Goal: Complete application form

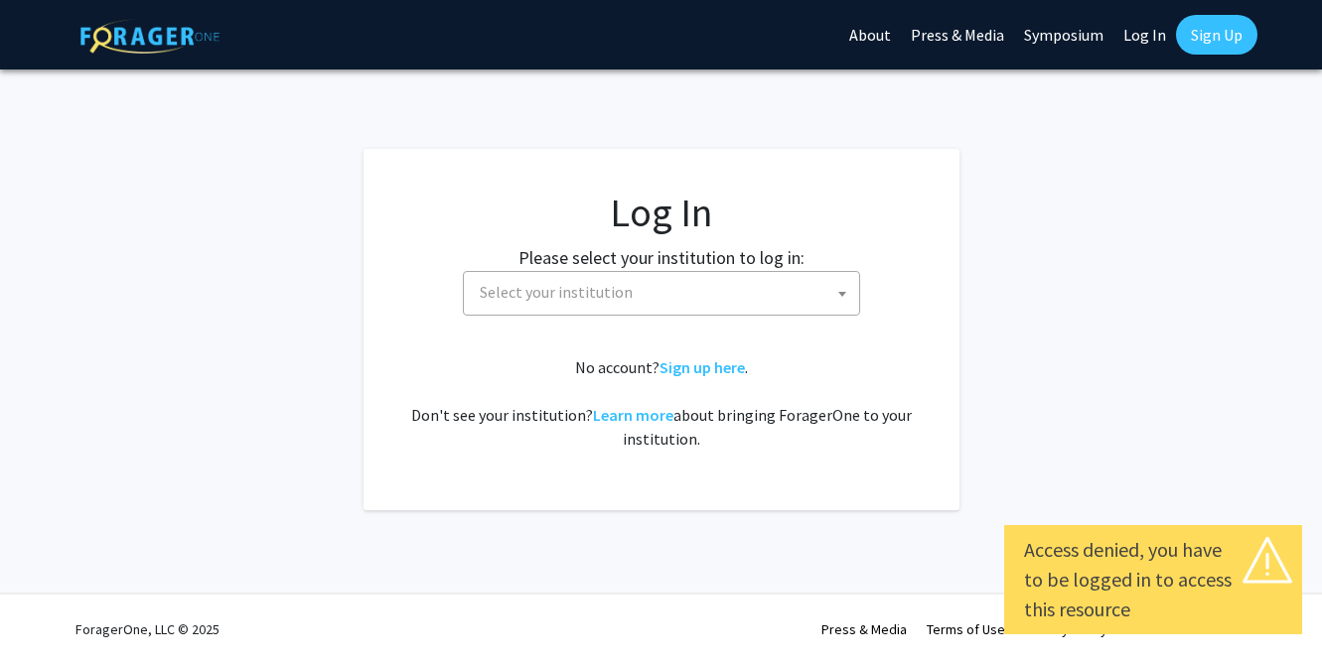
select select
click at [635, 286] on span "Select your institution" at bounding box center [665, 292] width 387 height 41
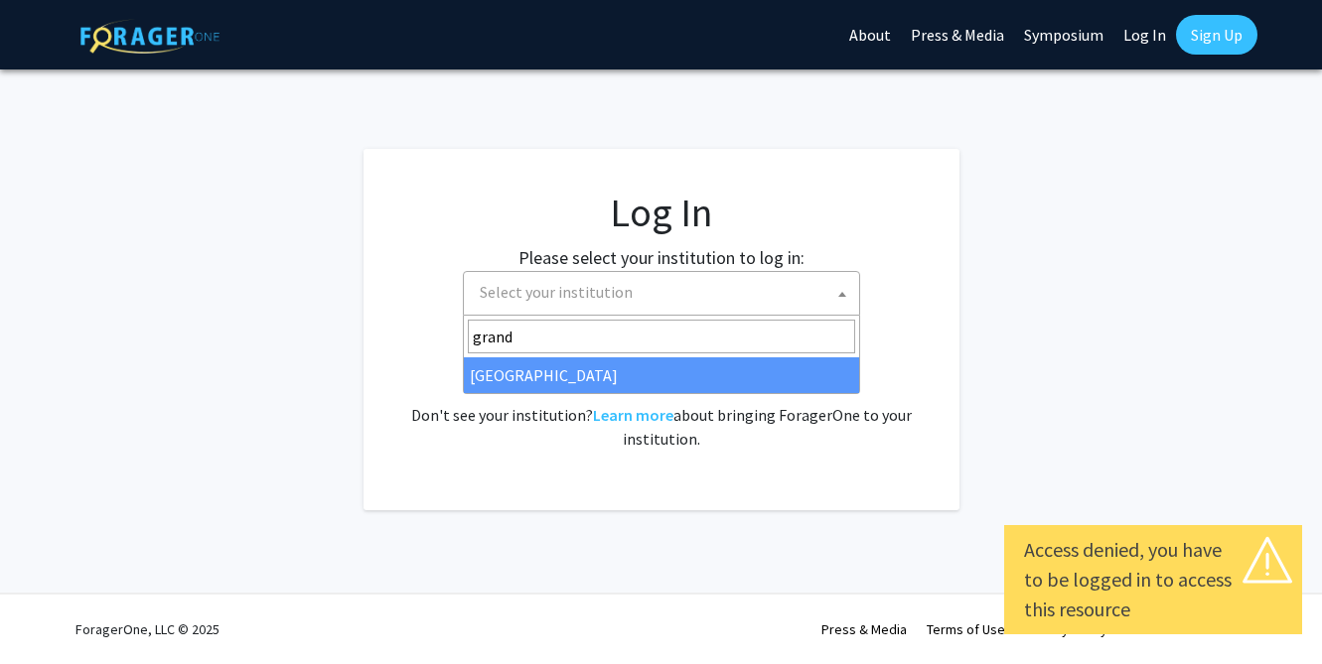
type input "grand v"
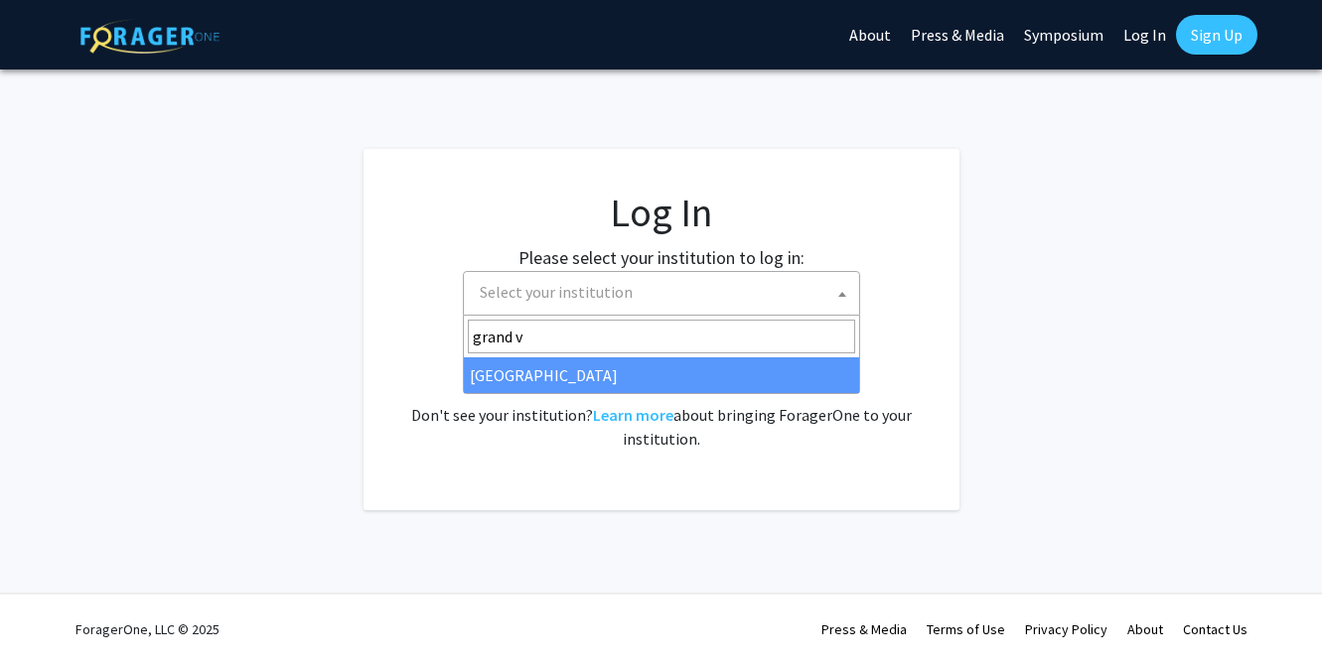
select select "23"
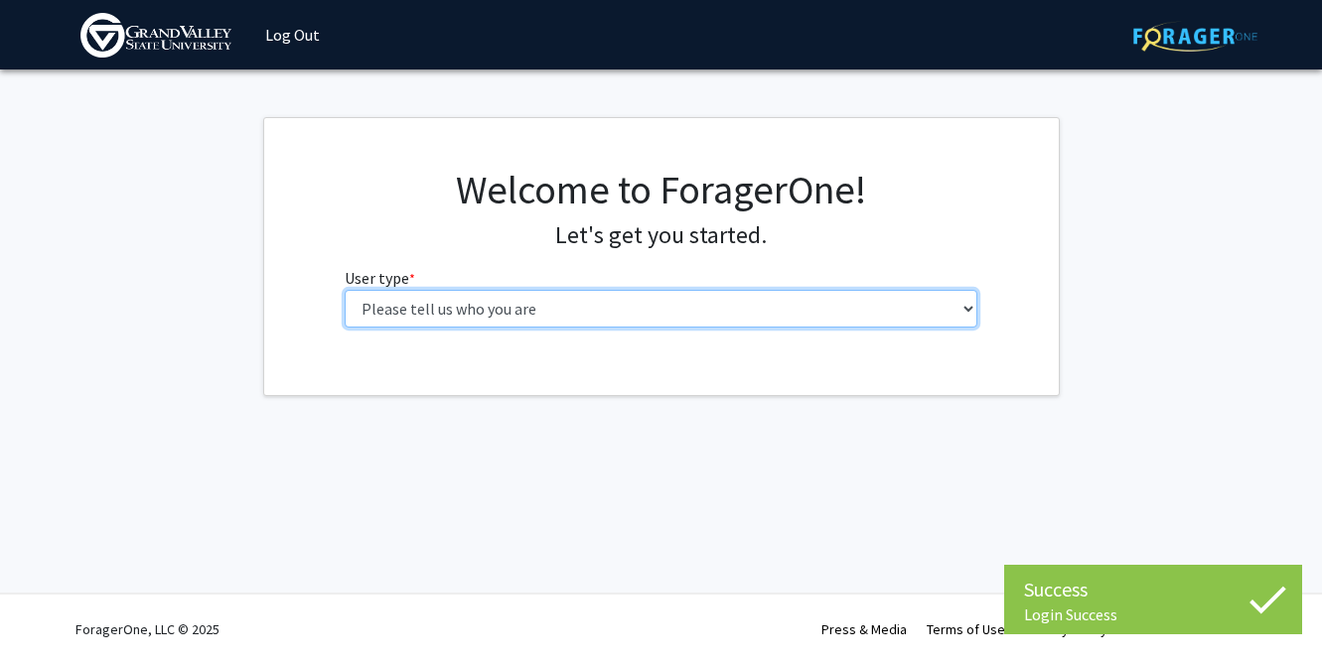
click at [710, 319] on select "Please tell us who you are Undergraduate Student Master's Student Doctoral Cand…" at bounding box center [661, 309] width 633 height 38
select select "1: undergrad"
click at [345, 290] on select "Please tell us who you are Undergraduate Student Master's Student Doctoral Cand…" at bounding box center [661, 309] width 633 height 38
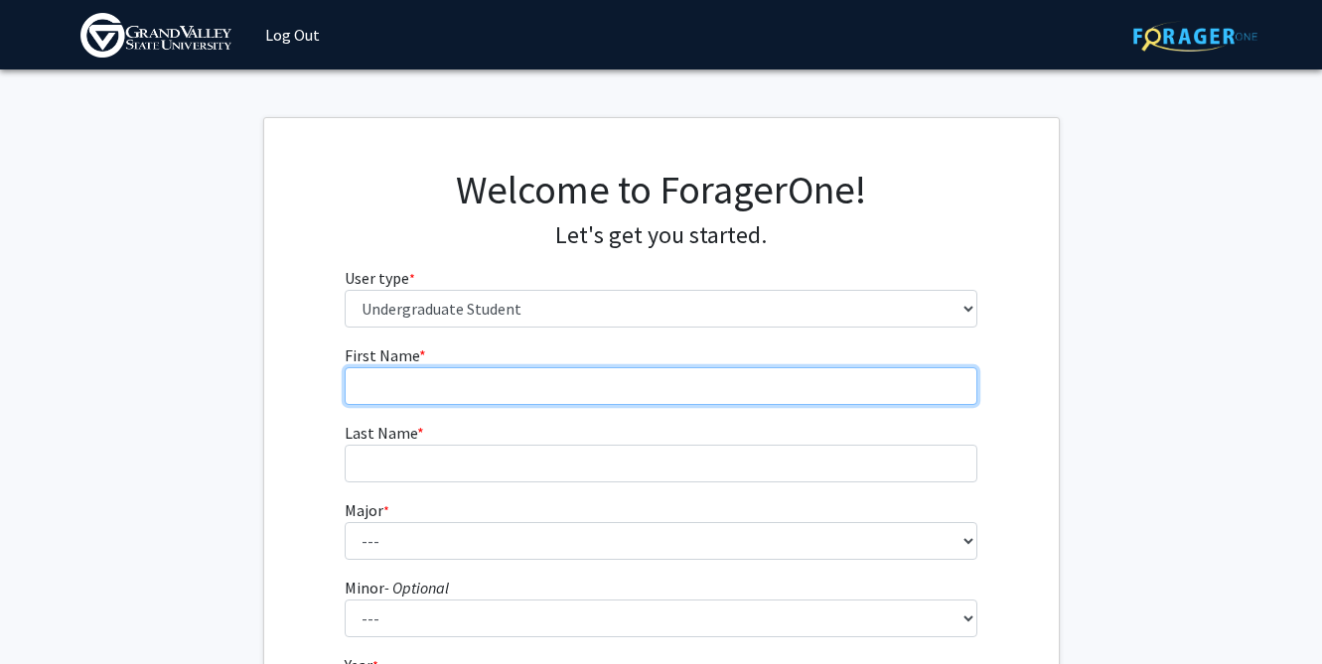
click at [705, 388] on input "First Name * required" at bounding box center [661, 386] width 633 height 38
click at [705, 391] on input "First Name * required" at bounding box center [661, 386] width 633 height 38
type input "[PERSON_NAME]"
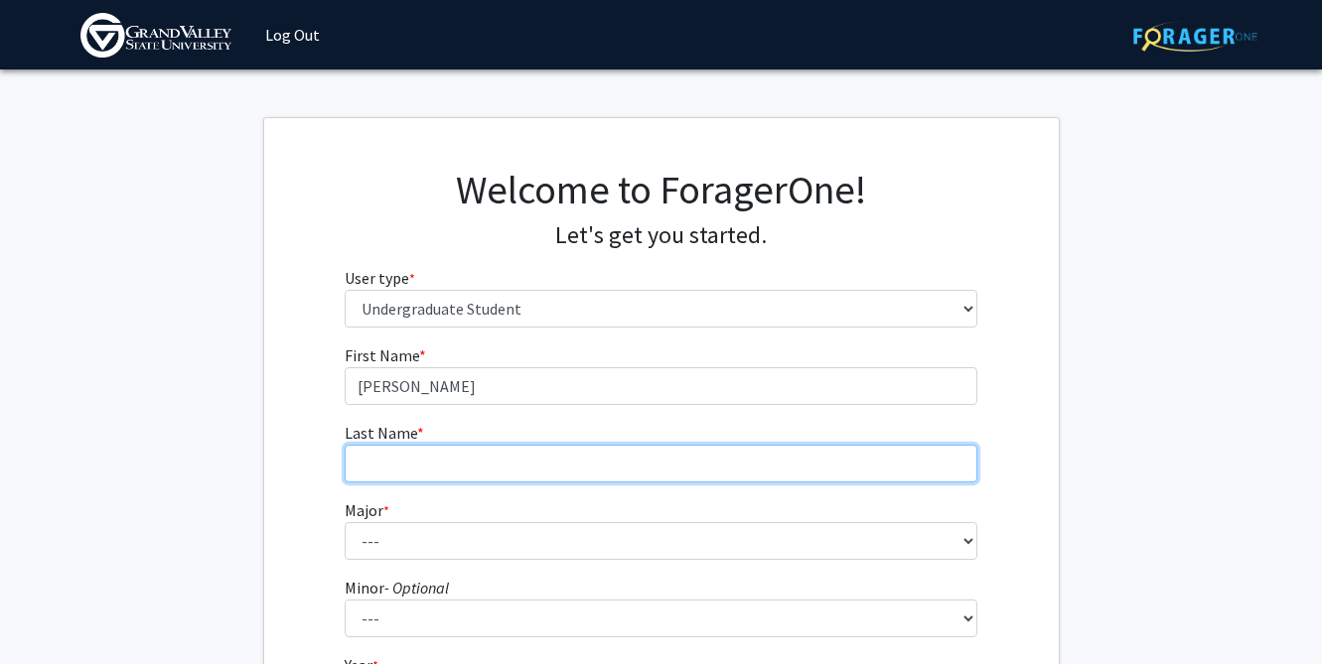
click at [685, 469] on input "Last Name * required" at bounding box center [661, 464] width 633 height 38
type input "Page"
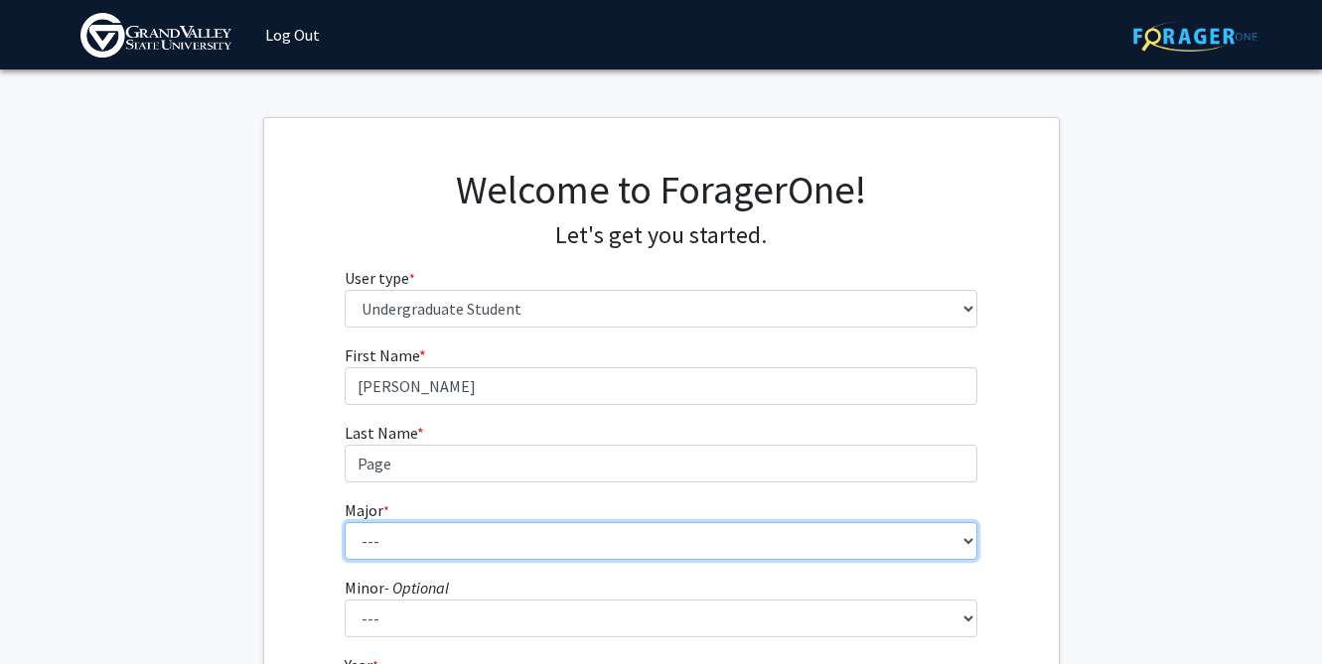
click at [658, 543] on select "--- Advertising and Public Relations Allied Health Science Anthropology Applied…" at bounding box center [661, 541] width 633 height 38
select select "9: 1884"
click at [345, 522] on select "--- Advertising and Public Relations Allied Health Science Anthropology Applied…" at bounding box center [661, 541] width 633 height 38
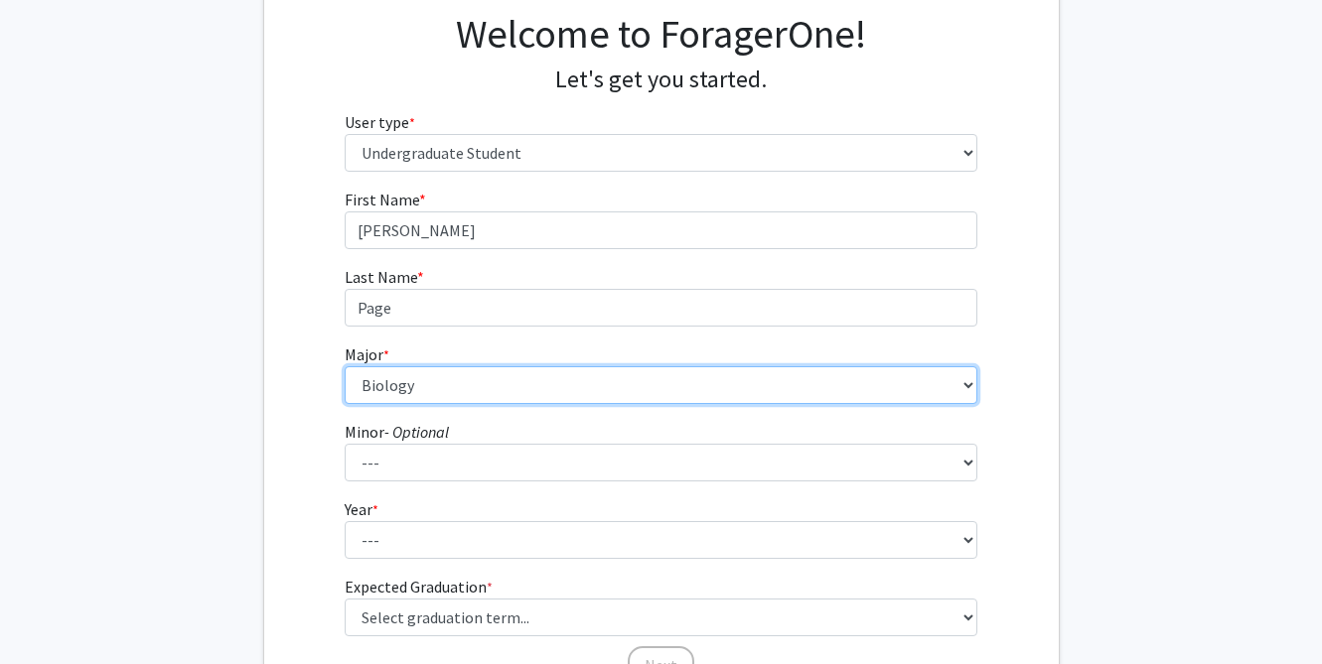
scroll to position [164, 0]
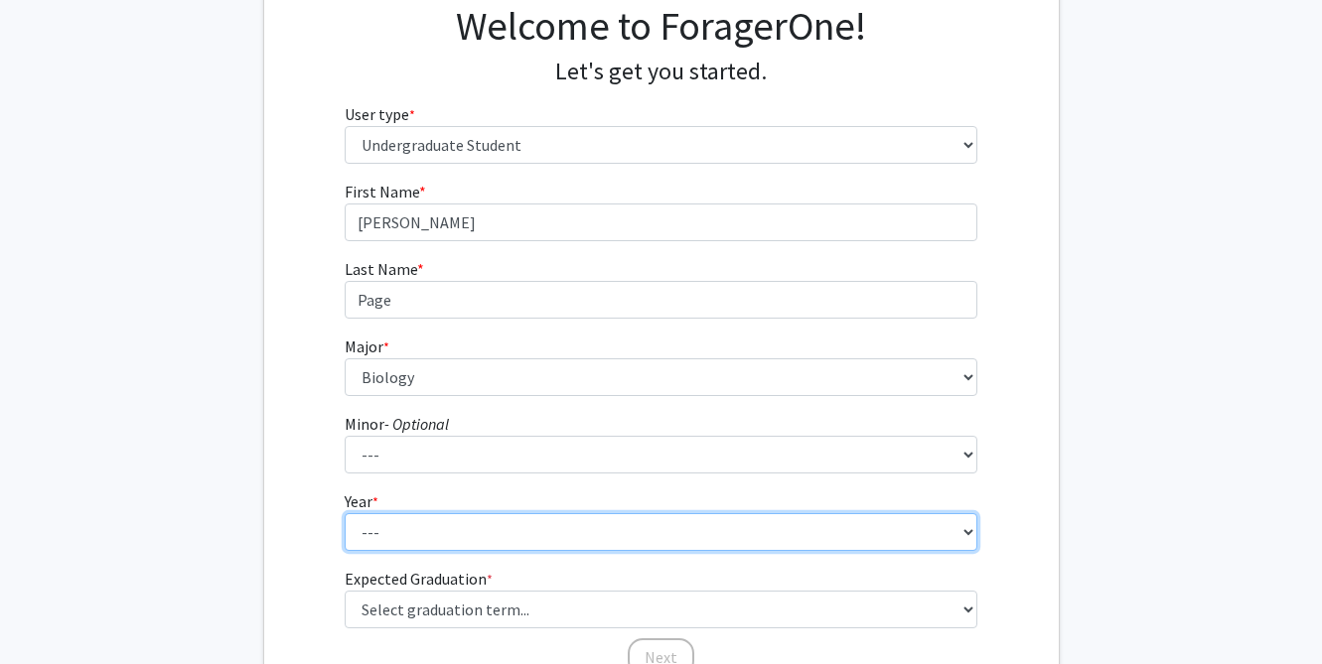
click at [557, 542] on select "--- First-year Sophomore Junior Senior Postbaccalaureate Certificate" at bounding box center [661, 532] width 633 height 38
select select "3: junior"
click at [345, 513] on select "--- First-year Sophomore Junior Senior Postbaccalaureate Certificate" at bounding box center [661, 532] width 633 height 38
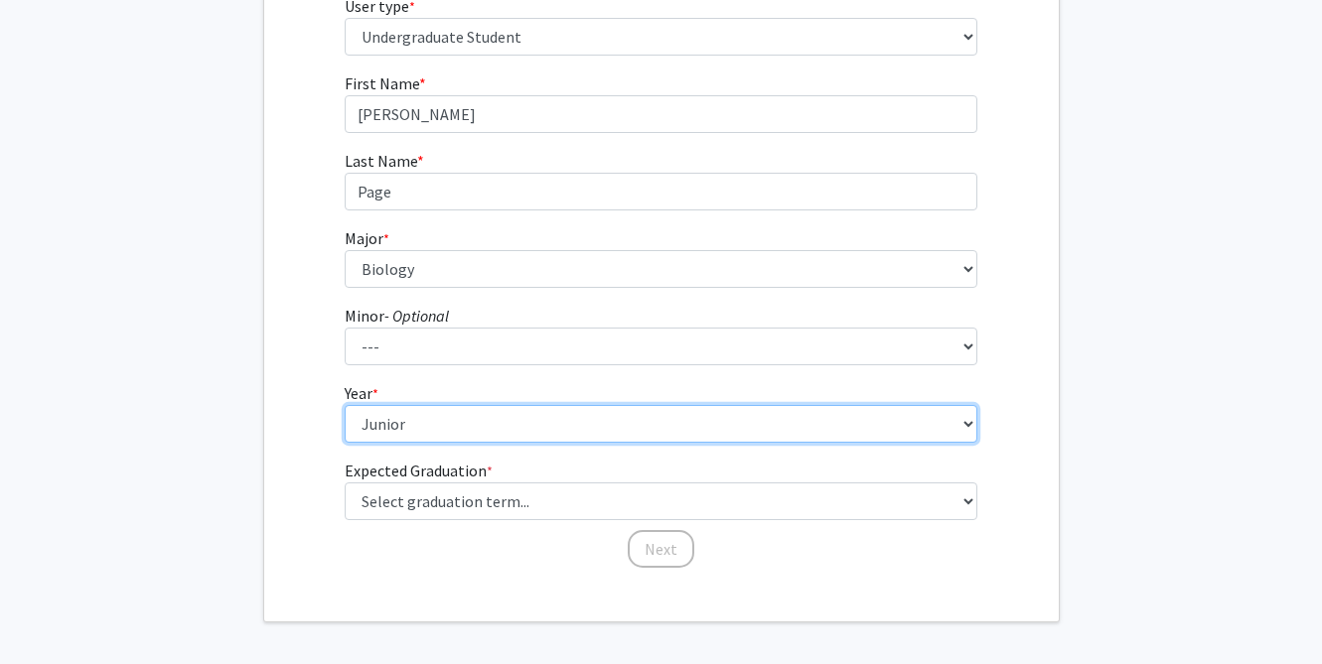
scroll to position [276, 0]
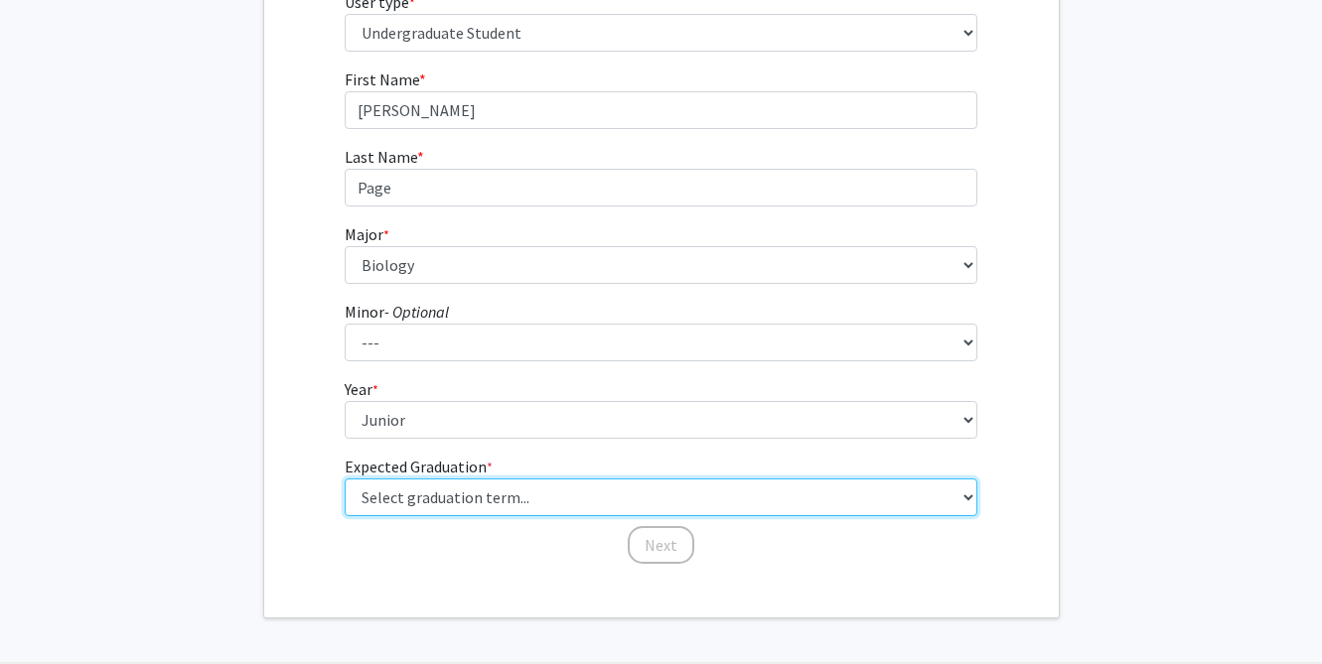
click at [566, 510] on select "Select graduation term... Spring 2025 Summer 2025 Fall 2025 Winter 2025 Spring …" at bounding box center [661, 498] width 633 height 38
select select "9: spring_2027"
click at [345, 479] on select "Select graduation term... Spring 2025 Summer 2025 Fall 2025 Winter 2025 Spring …" at bounding box center [661, 498] width 633 height 38
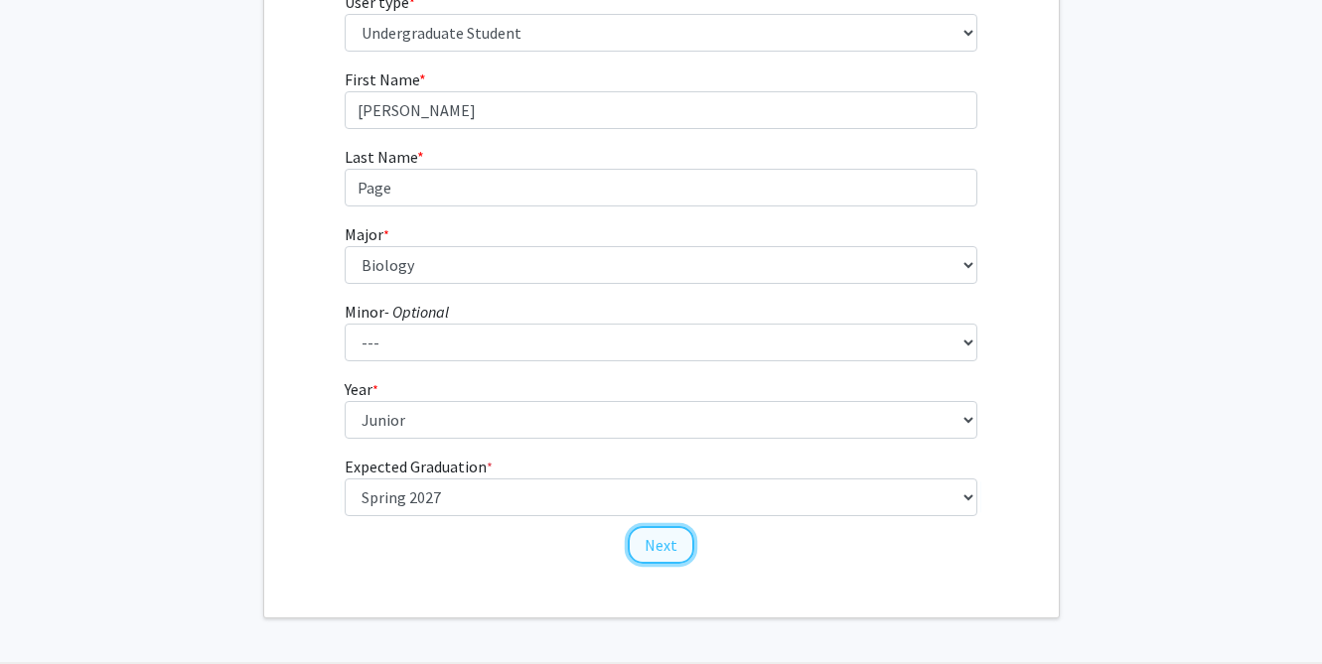
click at [660, 550] on button "Next" at bounding box center [661, 545] width 67 height 38
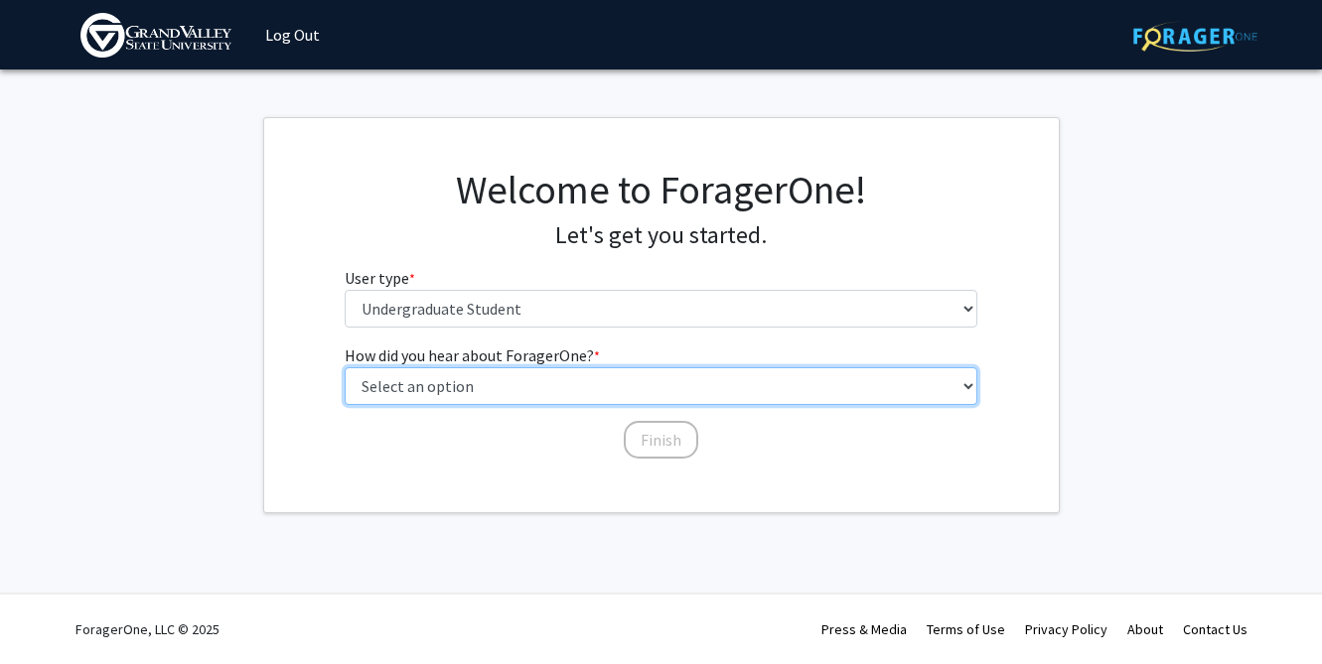
click at [604, 389] on select "Select an option Peer/student recommendation Faculty/staff recommendation Unive…" at bounding box center [661, 386] width 633 height 38
select select "1: peer_recommendation"
click at [345, 367] on select "Select an option Peer/student recommendation Faculty/staff recommendation Unive…" at bounding box center [661, 386] width 633 height 38
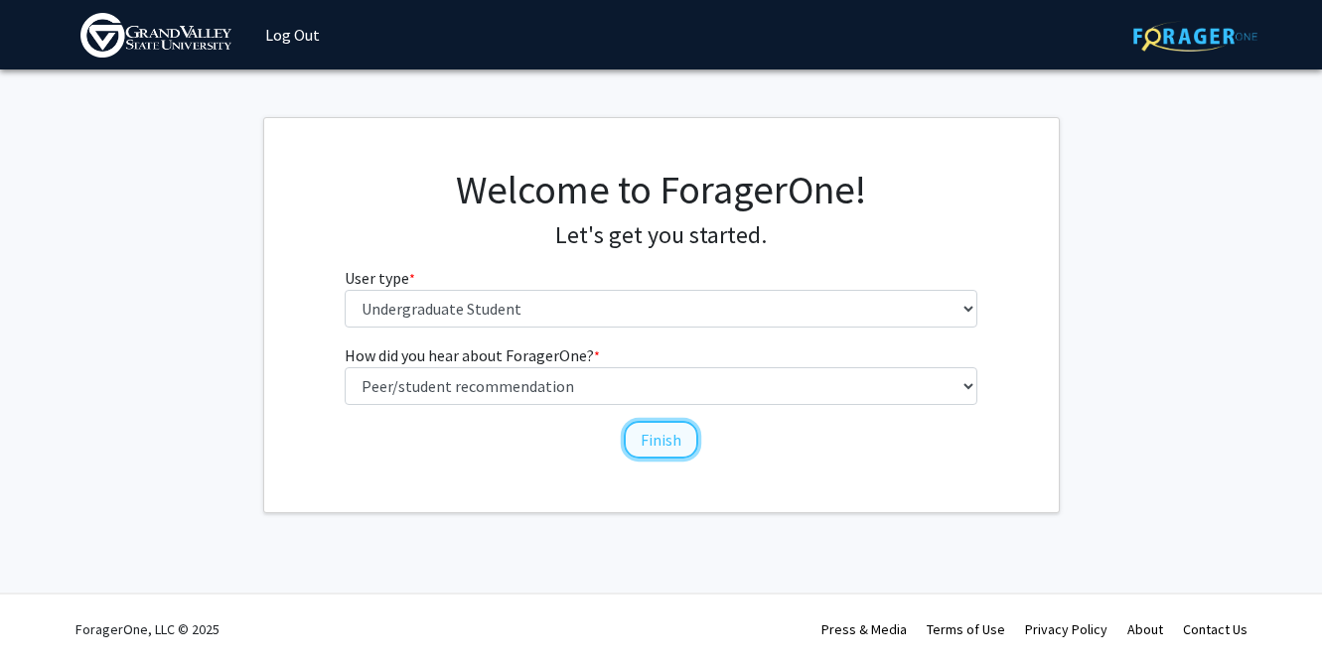
click at [651, 446] on button "Finish" at bounding box center [661, 440] width 74 height 38
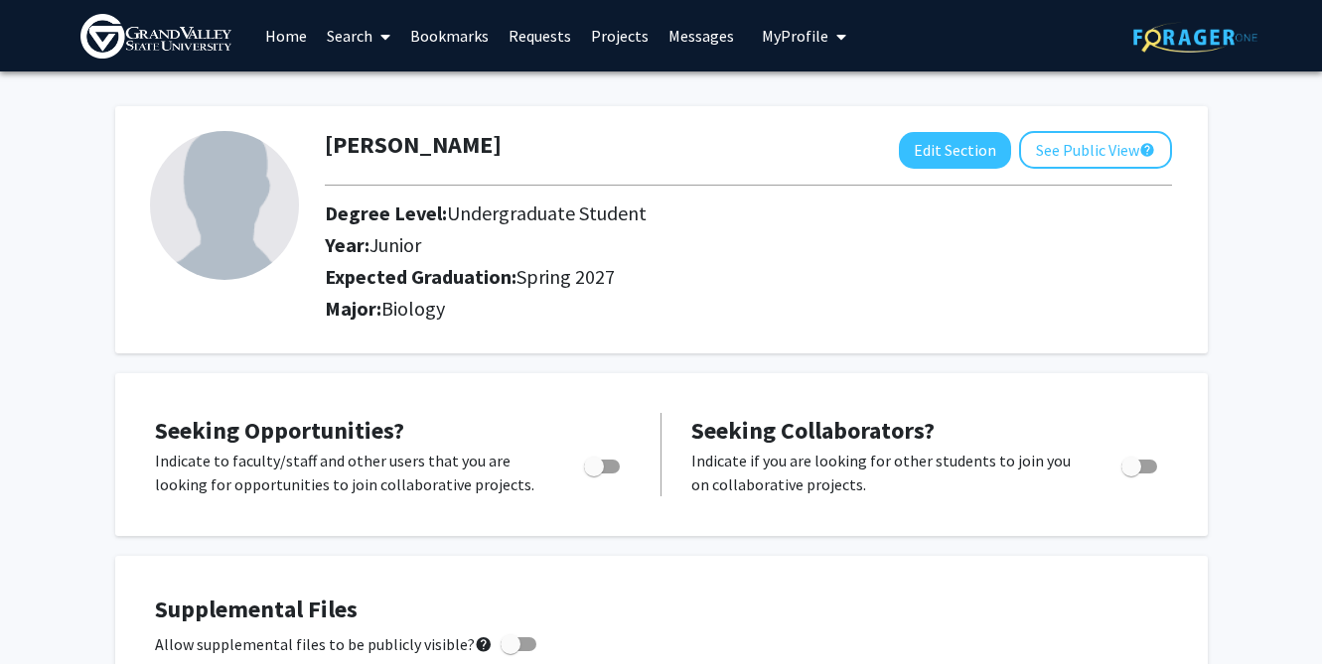
click at [614, 461] on span "Toggle" at bounding box center [602, 467] width 36 height 14
click at [594, 474] on input "Are you actively seeking opportunities?" at bounding box center [593, 474] width 1 height 1
checkbox input "true"
click at [1152, 464] on span "Toggle" at bounding box center [1139, 467] width 36 height 14
click at [1131, 474] on input "Would you like to receive other student requests to work with you?" at bounding box center [1130, 474] width 1 height 1
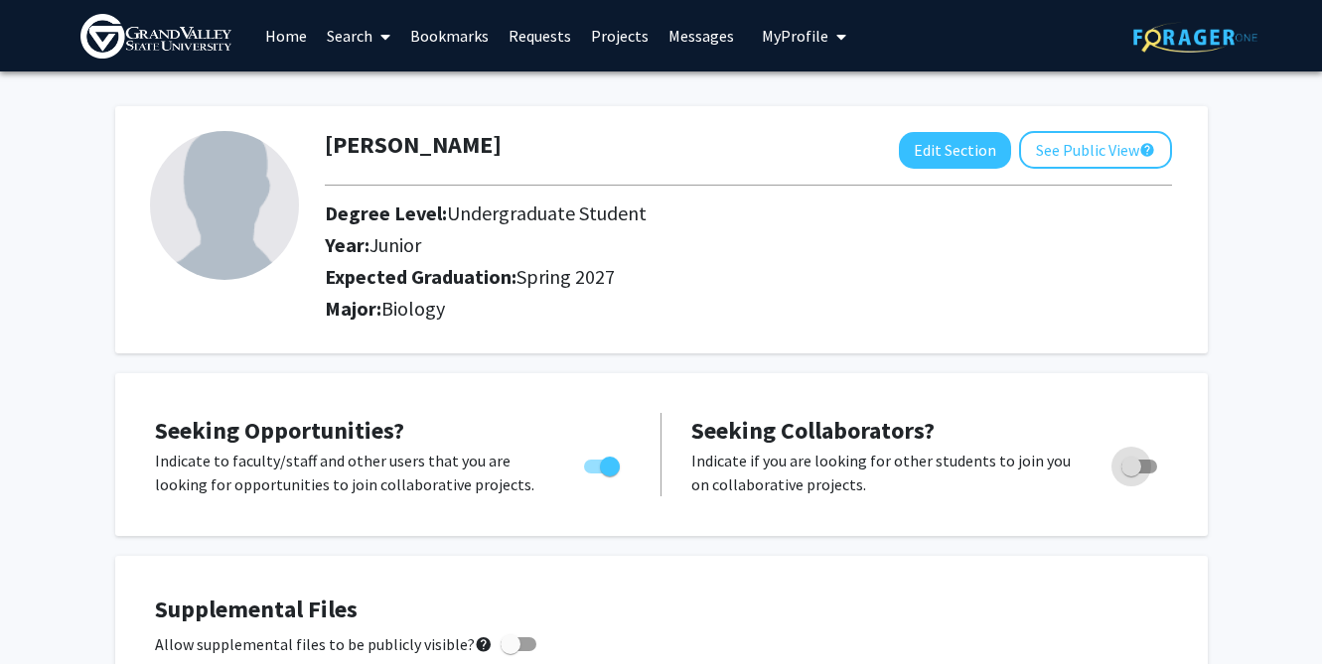
checkbox input "true"
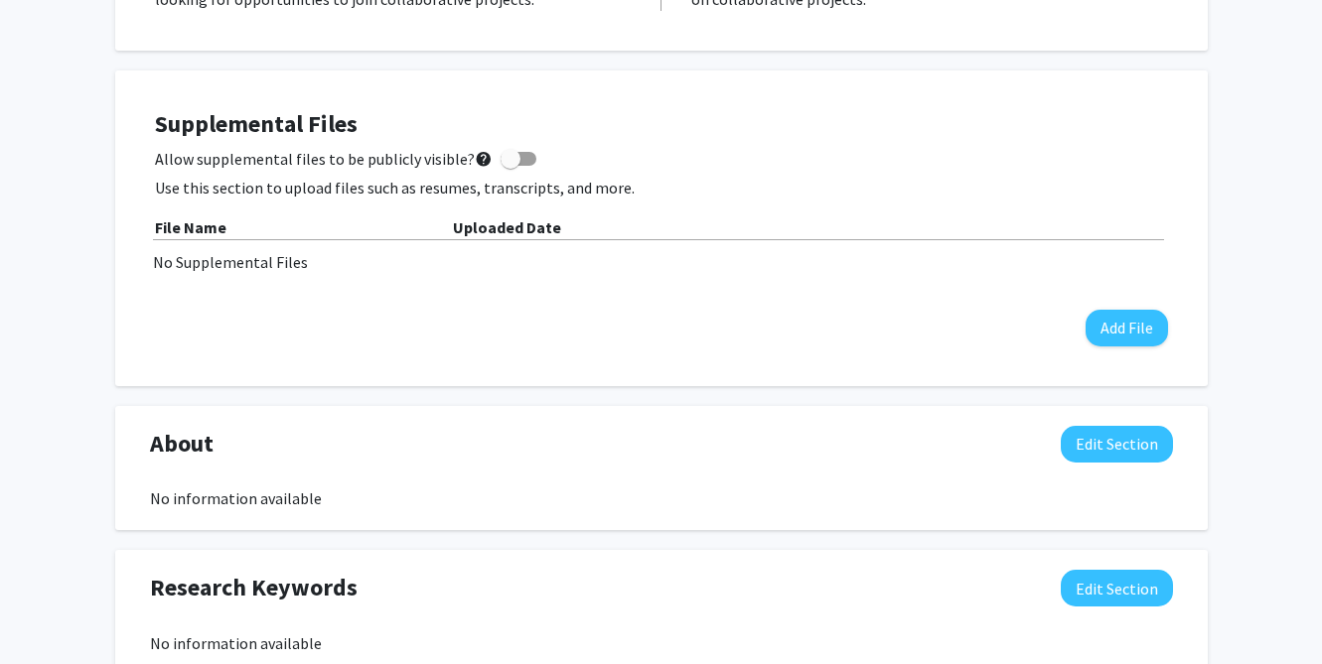
scroll to position [470, 0]
